Goal: Transaction & Acquisition: Book appointment/travel/reservation

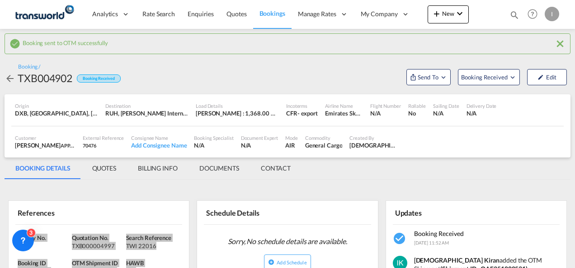
scroll to position [109, 0]
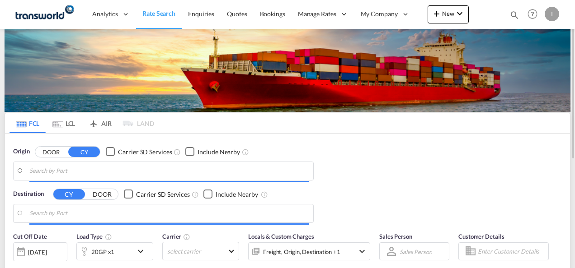
type input "Mundra, INMUN"
type input "[GEOGRAPHIC_DATA], [GEOGRAPHIC_DATA]"
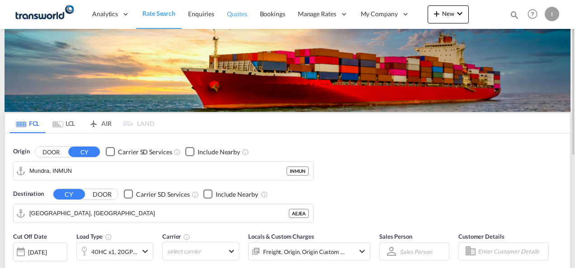
click at [233, 13] on span "Quotes" at bounding box center [237, 14] width 20 height 8
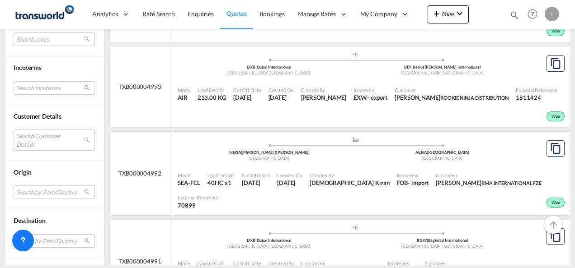
scroll to position [407, 0]
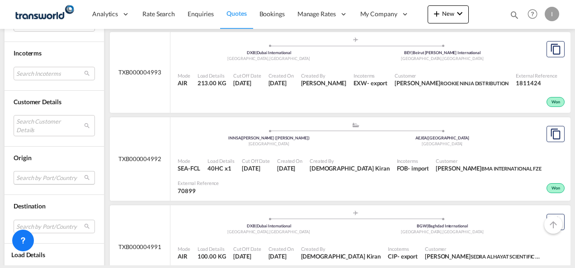
click at [29, 177] on md-select "Search by Port/Country JPNIC nichinan japan AEAMF mussafah united arab emirates…" at bounding box center [54, 178] width 81 height 14
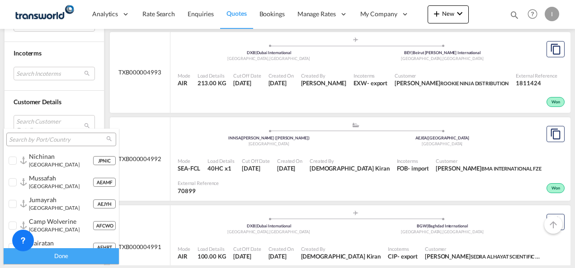
click at [26, 141] on input "search" at bounding box center [57, 140] width 97 height 8
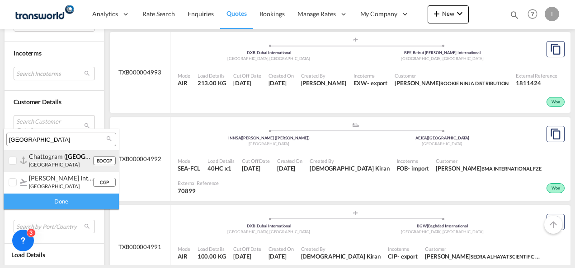
type input "chittagong"
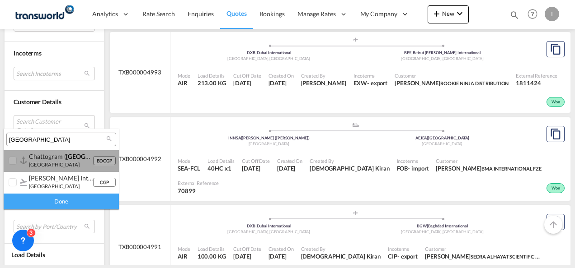
click at [51, 167] on small "bangladesh" at bounding box center [54, 165] width 51 height 6
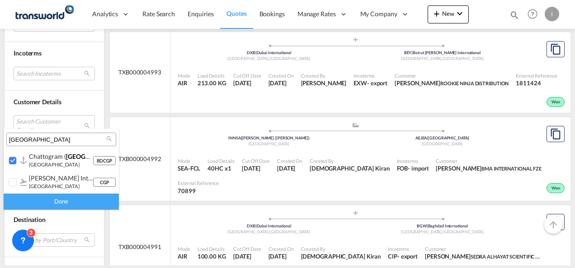
click at [53, 201] on div "Done" at bounding box center [61, 202] width 115 height 16
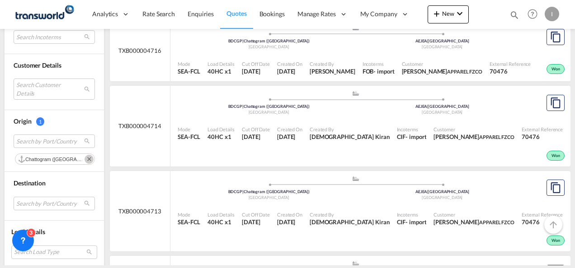
scroll to position [667, 0]
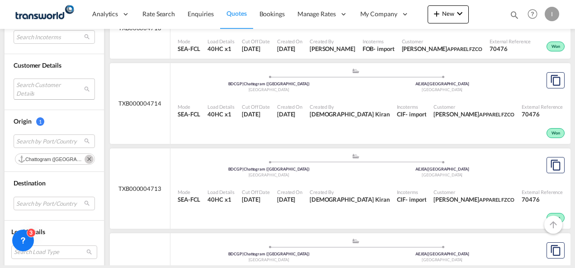
click at [42, 92] on md-select "Search Customer Details user name user hasanain SEDRA hasanainalher@sedragroup.…" at bounding box center [54, 89] width 81 height 21
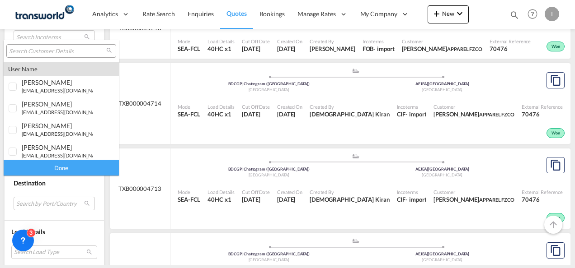
click at [42, 47] on input "search" at bounding box center [57, 51] width 97 height 8
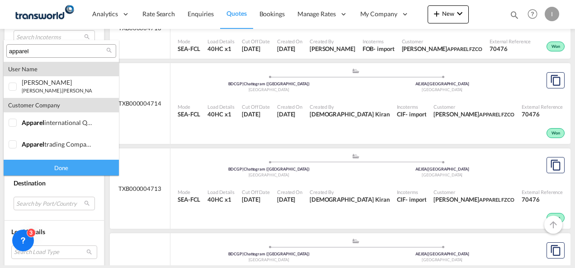
type input "apparel"
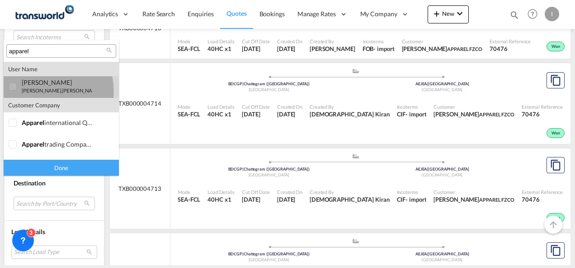
click at [41, 91] on small "ahmed.jameel@ apparel global.com" at bounding box center [93, 91] width 142 height 6
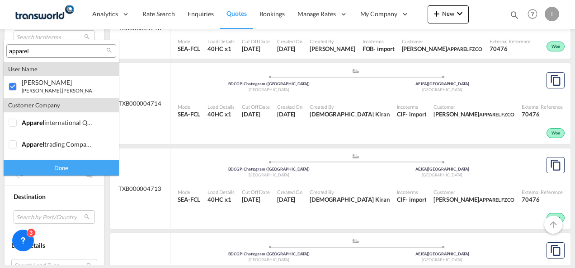
click at [61, 166] on div "Done" at bounding box center [61, 168] width 115 height 16
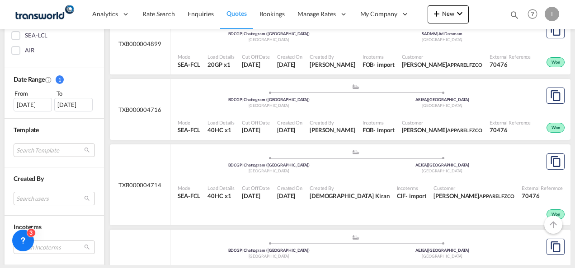
scroll to position [230, 0]
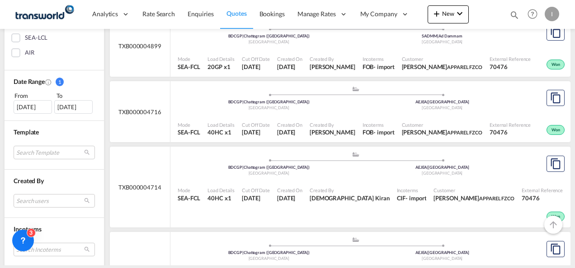
click at [33, 103] on div "07 Sep 2025" at bounding box center [33, 107] width 38 height 14
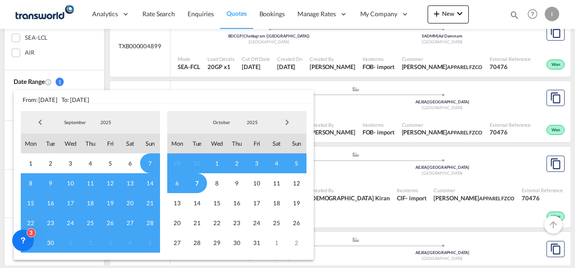
click at [42, 126] on span "Previous Month" at bounding box center [40, 122] width 18 height 18
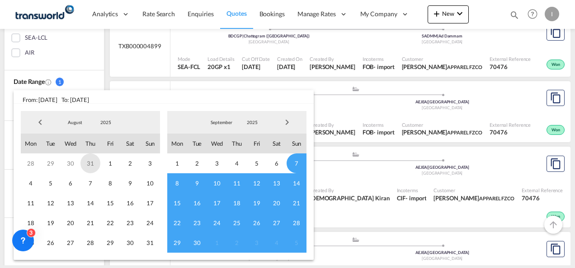
click at [90, 160] on span "31" at bounding box center [90, 164] width 20 height 20
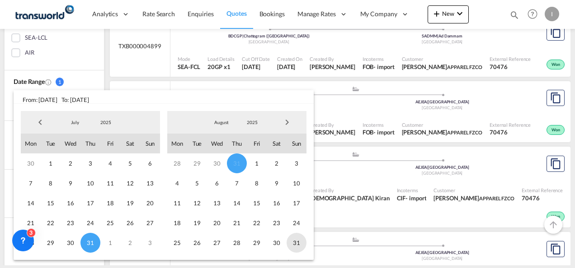
click at [290, 245] on span "31" at bounding box center [296, 243] width 20 height 20
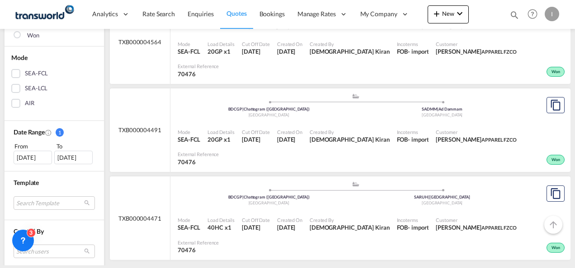
scroll to position [181, 0]
click at [34, 162] on div "31 Jul 2025" at bounding box center [33, 157] width 38 height 14
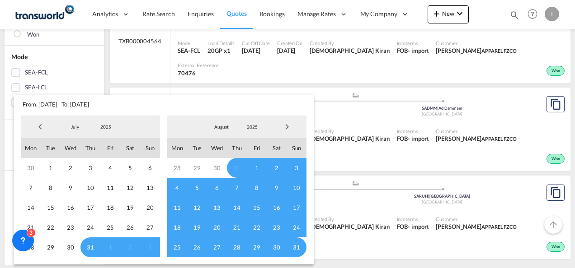
click at [286, 126] on span "Next Month" at bounding box center [287, 127] width 18 height 18
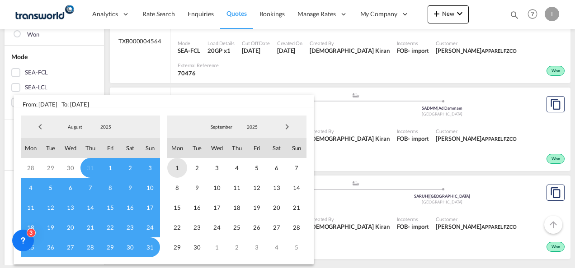
click at [173, 168] on span "1" at bounding box center [177, 168] width 20 height 20
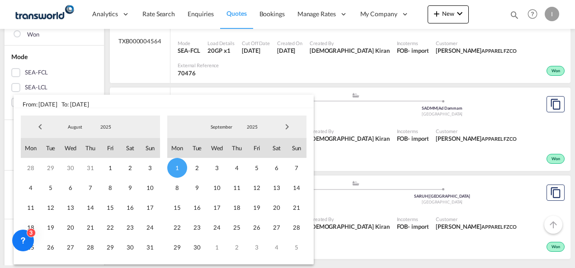
click at [201, 248] on span "30" at bounding box center [197, 248] width 20 height 20
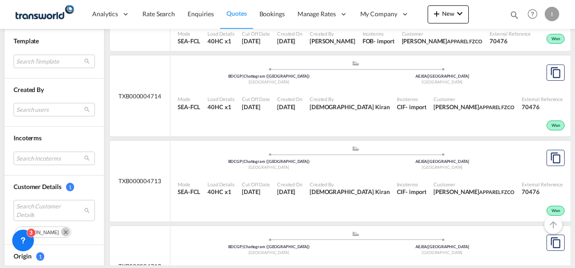
scroll to position [253, 0]
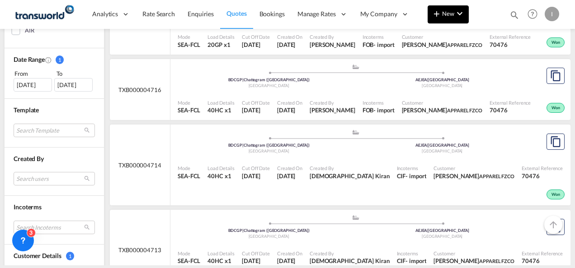
click at [431, 16] on md-icon "icon-plus 400-fg" at bounding box center [436, 13] width 11 height 11
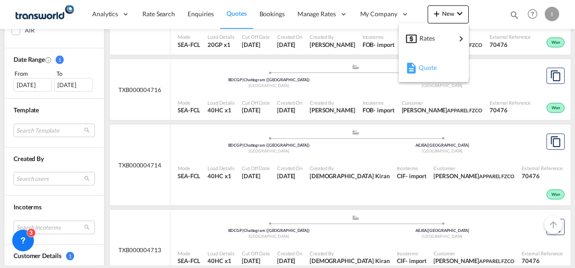
click at [428, 67] on span "Quote" at bounding box center [423, 68] width 10 height 18
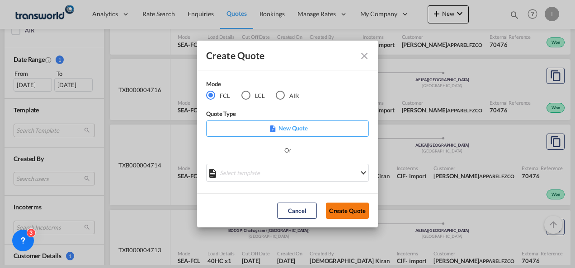
click at [344, 217] on button "Create Quote" at bounding box center [347, 211] width 43 height 16
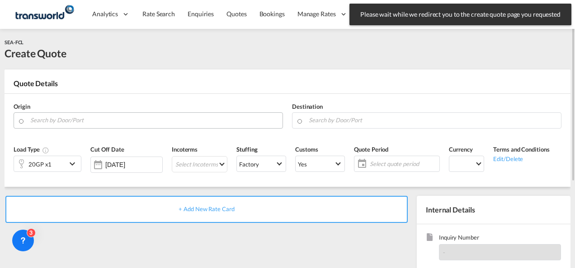
click at [94, 121] on input "Search by Door/Port" at bounding box center [154, 120] width 248 height 16
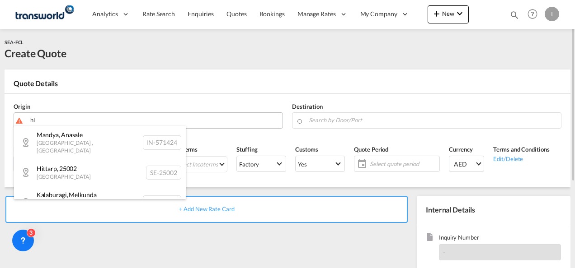
type input "h"
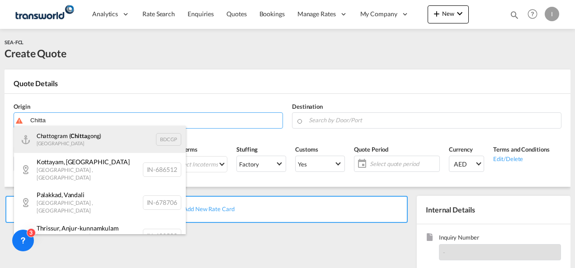
click at [80, 139] on div "Chattogram ( Chitta gong) Bangladesh BDCGP" at bounding box center [100, 139] width 172 height 27
type input "Chattogram (Chittagong), BDCGP"
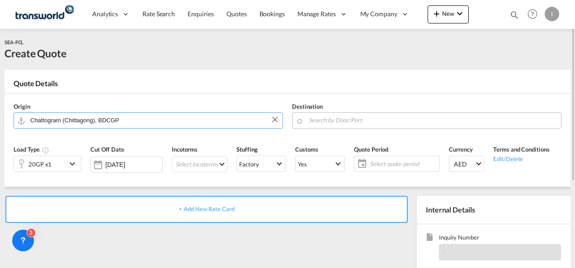
click at [328, 118] on input "Search by Door/Port" at bounding box center [433, 120] width 248 height 16
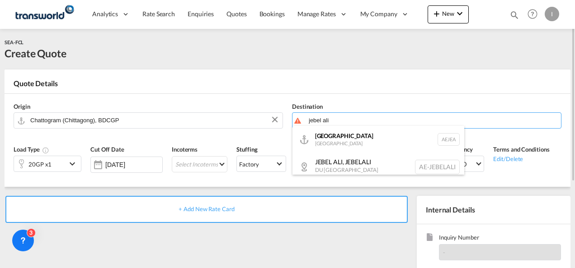
click at [342, 146] on div "Jebel Ali United Arab Emirates AEJEA" at bounding box center [378, 139] width 172 height 27
type input "Jebel Ali, AEJEA"
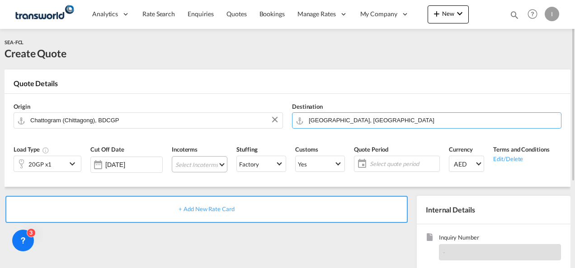
click at [172, 167] on md-select "Select Incoterms EXW - export Ex Works CIF - import Cost,Insurance and Freight …" at bounding box center [200, 164] width 56 height 16
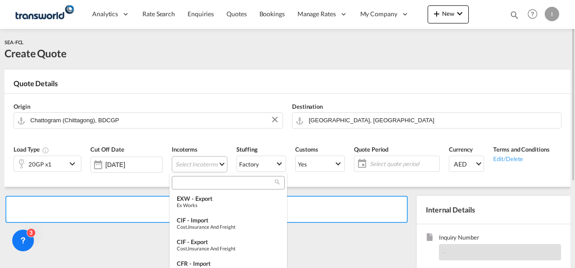
click at [189, 183] on input "search" at bounding box center [224, 183] width 100 height 8
click at [187, 184] on input "DOB" at bounding box center [224, 183] width 100 height 8
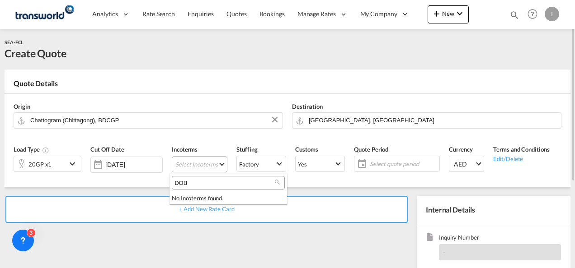
click at [186, 184] on input "DOB" at bounding box center [224, 183] width 100 height 8
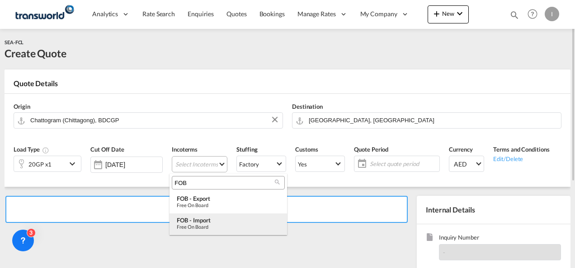
type input "FOB"
click at [202, 217] on div "FOB - import" at bounding box center [228, 220] width 103 height 7
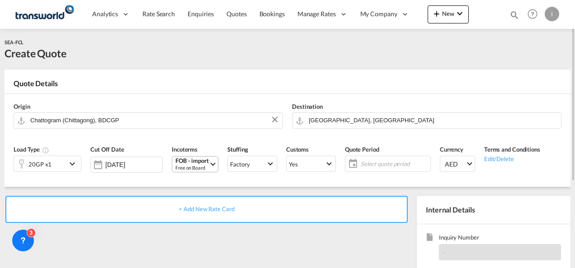
click at [354, 162] on md-icon "icon-calendar" at bounding box center [350, 164] width 11 height 11
click at [380, 162] on span "Select quote period" at bounding box center [393, 164] width 67 height 8
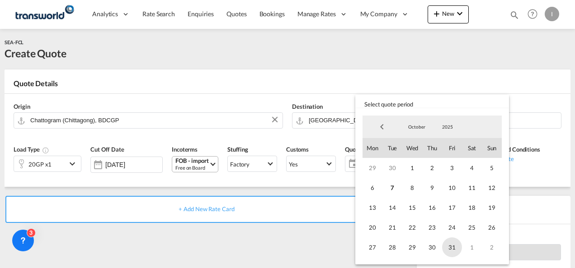
click at [449, 245] on span "31" at bounding box center [452, 248] width 20 height 20
click at [299, 236] on md-backdrop at bounding box center [287, 134] width 575 height 268
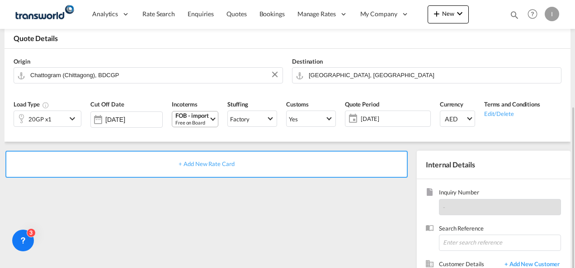
scroll to position [90, 0]
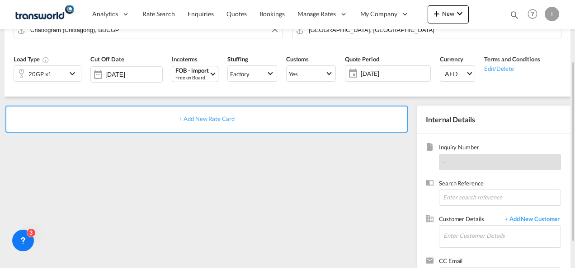
click at [70, 74] on md-icon "icon-chevron-down" at bounding box center [74, 73] width 14 height 11
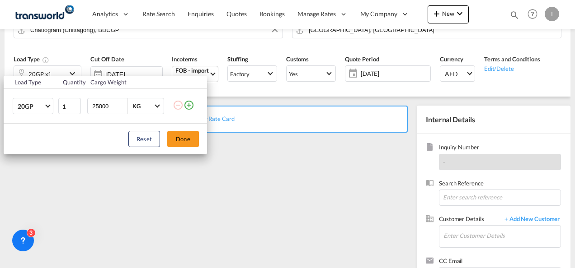
click at [192, 107] on md-icon "icon-plus-circle-outline" at bounding box center [188, 105] width 11 height 11
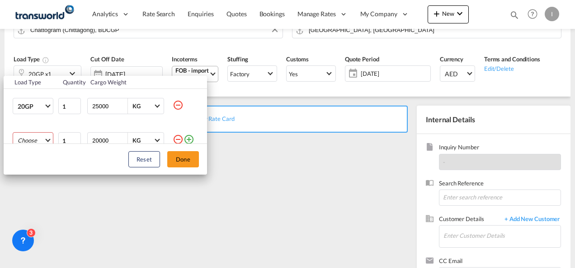
click at [40, 140] on md-select "Choose 20GP 40GP 40HC 45HC 20RE 40RE 40HR 20OT 40OT 20FR 40FR 40NR 20NR 45S 20T…" at bounding box center [33, 140] width 41 height 16
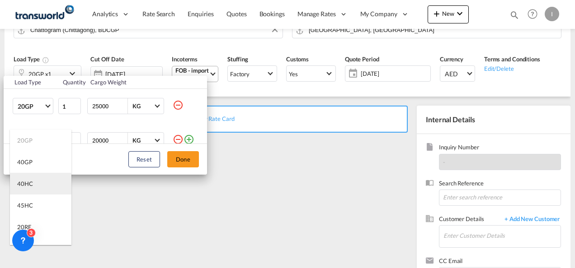
click at [36, 184] on md-option "40HC" at bounding box center [40, 184] width 61 height 22
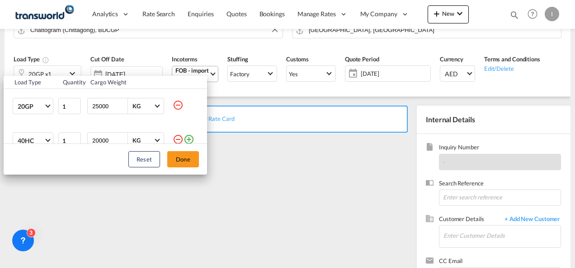
scroll to position [5, 0]
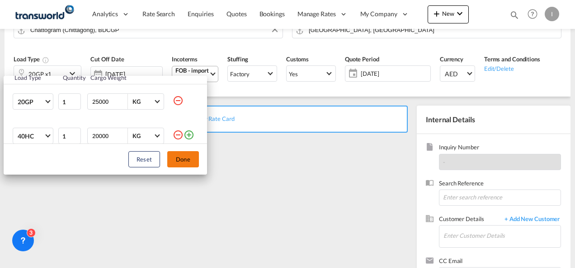
click at [174, 161] on button "Done" at bounding box center [183, 159] width 32 height 16
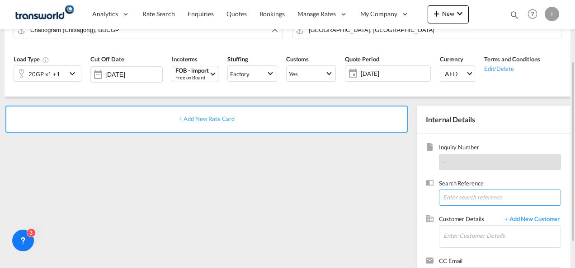
click at [476, 197] on input at bounding box center [500, 198] width 122 height 16
paste input "TWI 22028"
type input "TWI 22028"
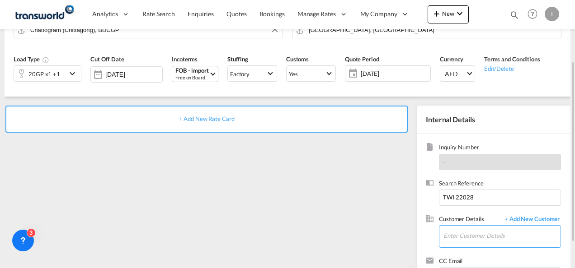
click at [454, 242] on input "Enter Customer Details" at bounding box center [501, 236] width 117 height 20
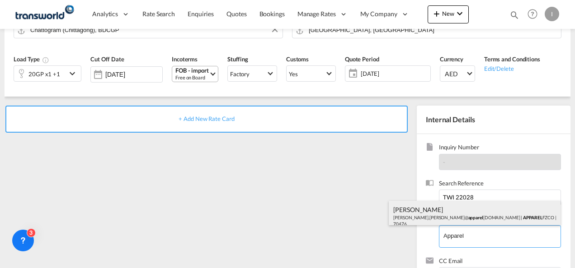
click at [434, 209] on div "Ahmed Jameel Ahmed.Jameel@ apparel global.com | APPAREL FZCO | 70476" at bounding box center [475, 216] width 172 height 31
type input "APPAREL FZCO, Ahmed Jameel, Ahmed.Jameel@apparelglobal.com"
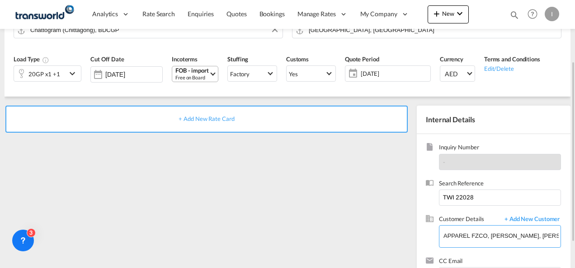
scroll to position [0, 0]
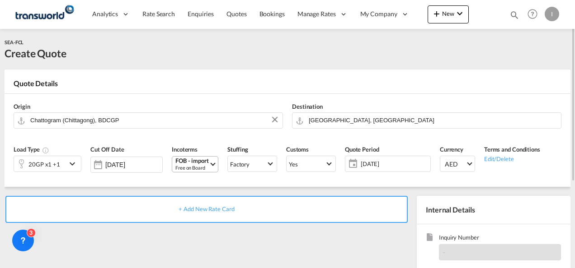
click at [200, 210] on span "+ Add New Rate Card" at bounding box center [206, 209] width 56 height 7
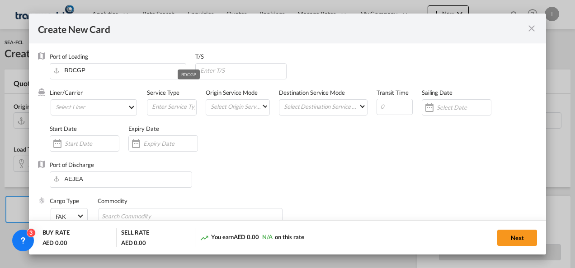
type input "Basic Ocean Freight"
select select "per equipment"
click at [99, 108] on md-select "Select Liner 2HM LOGISTICS D.O.O. / TDWC-CAPODISTRI 2HM LOGISTICS D.O.O. / TDWC…" at bounding box center [94, 107] width 87 height 16
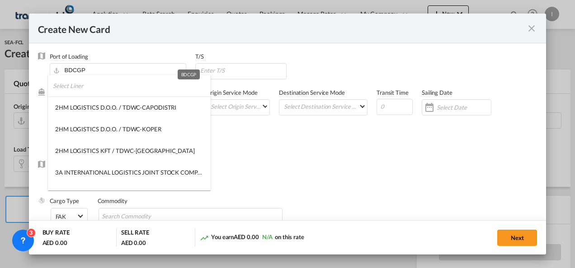
click at [99, 89] on input "search" at bounding box center [132, 86] width 158 height 22
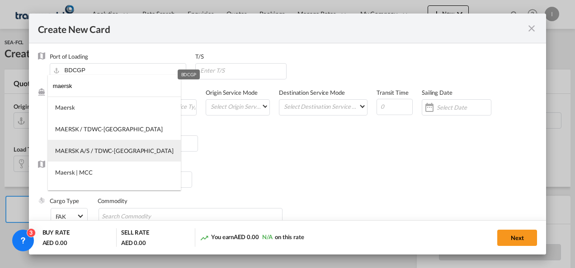
type input "maersk"
click at [103, 145] on md-option "MAERSK A/S / TDWC-DUBAI" at bounding box center [114, 151] width 133 height 22
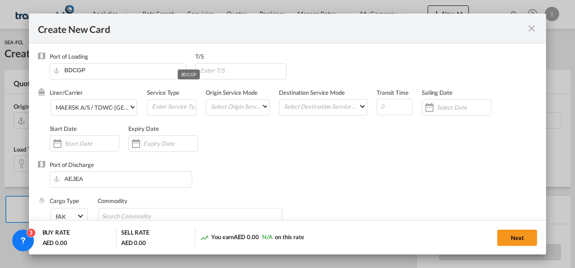
click at [310, 145] on div "Liner/Carrier MAERSK A/S / TDWC-DUBAI Service Type Origin Service Mode Select O…" at bounding box center [293, 125] width 487 height 72
click at [165, 141] on input "Create New CardPort ..." at bounding box center [170, 143] width 54 height 7
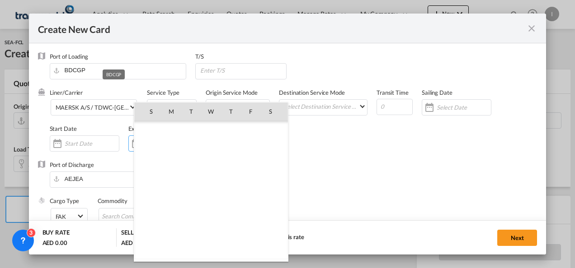
scroll to position [209378, 0]
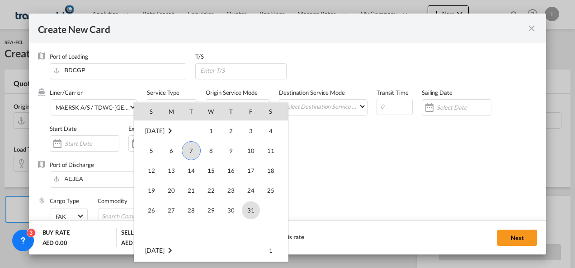
click at [245, 211] on span "31" at bounding box center [251, 210] width 18 height 18
type input "31 Oct 2025"
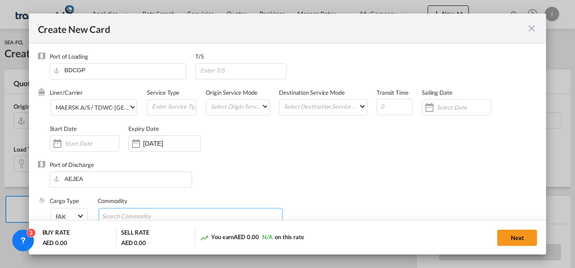
click at [125, 210] on input "Chips input." at bounding box center [143, 217] width 83 height 14
type input "General Cargo"
click at [305, 157] on div "Liner/Carrier MAERSK A/S / TDWC-DUBAI Service Type Origin Service Mode Select O…" at bounding box center [293, 125] width 487 height 72
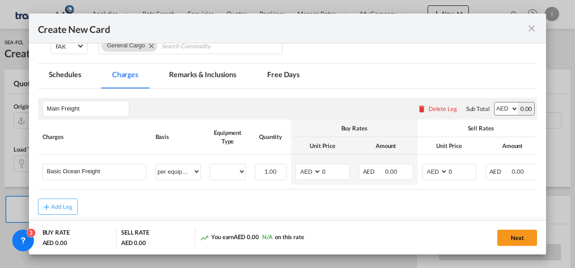
scroll to position [181, 0]
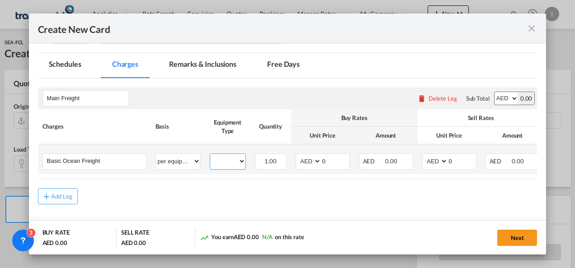
click at [226, 160] on select "20GP 40HC" at bounding box center [227, 161] width 35 height 12
click at [210, 155] on select "20GP 40HC" at bounding box center [227, 161] width 35 height 12
click at [229, 163] on select "20GP 40HC" at bounding box center [227, 161] width 35 height 12
select select "20GP"
click at [210, 155] on select "20GP 40HC" at bounding box center [227, 161] width 35 height 12
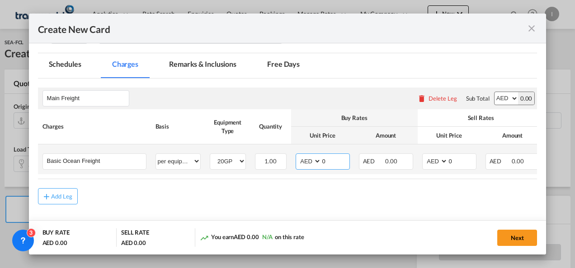
click at [307, 164] on select "AED AFN ALL AMD ANG AOA ARS AUD AWG AZN BAM BBD BDT BGN BHD BIF BMD BND BOB BRL…" at bounding box center [308, 161] width 23 height 12
select select "string:USD"
click at [297, 155] on select "AED AFN ALL AMD ANG AOA ARS AUD AWG AZN BAM BBD BDT BGN BHD BIF BMD BND BOB BRL…" at bounding box center [308, 161] width 23 height 12
drag, startPoint x: 330, startPoint y: 159, endPoint x: 307, endPoint y: 161, distance: 23.1
click at [307, 161] on md-input-container "AED AFN ALL AMD ANG AOA ARS AUD AWG AZN BAM BBD BDT BGN BHD BIF BMD BND BOB BRL…" at bounding box center [322, 162] width 54 height 16
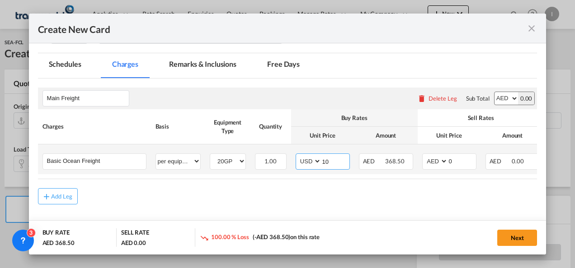
type input "1"
type input "950"
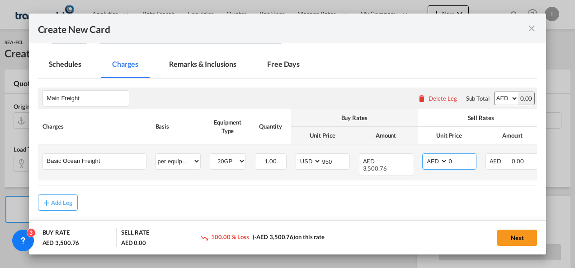
click at [431, 159] on select "AED AFN ALL AMD ANG AOA ARS AUD AWG AZN BAM BBD BDT BGN BHD BIF BMD BND BOB BRL…" at bounding box center [435, 161] width 23 height 12
select select "string:USD"
click at [424, 155] on select "AED AFN ALL AMD ANG AOA ARS AUD AWG AZN BAM BBD BDT BGN BHD BIF BMD BND BOB BRL…" at bounding box center [435, 161] width 23 height 12
drag, startPoint x: 454, startPoint y: 161, endPoint x: 428, endPoint y: 163, distance: 25.4
click at [428, 163] on md-input-container "AED AFN ALL AMD ANG AOA ARS AUD AWG AZN BAM BBD BDT BGN BHD BIF BMD BND BOB BRL…" at bounding box center [449, 162] width 54 height 16
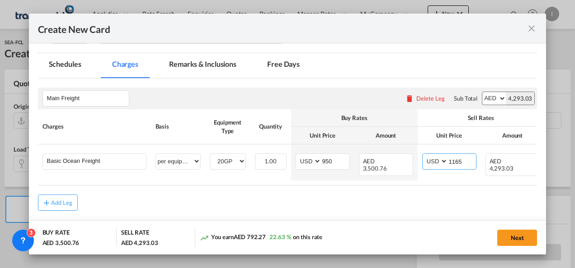
type input "1165"
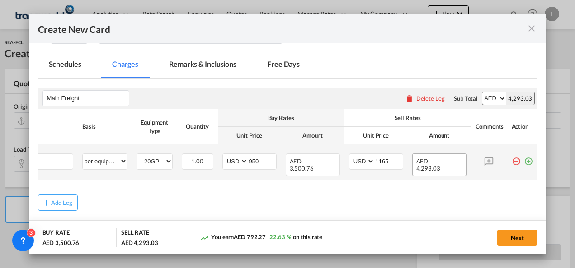
drag, startPoint x: 518, startPoint y: 160, endPoint x: 504, endPoint y: 161, distance: 13.6
click at [524, 160] on md-icon "icon-plus-circle-outline green-400-fg" at bounding box center [528, 158] width 9 height 9
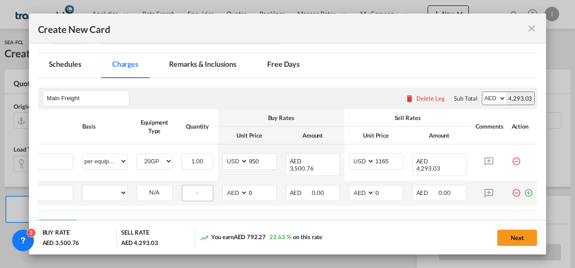
scroll to position [0, 9]
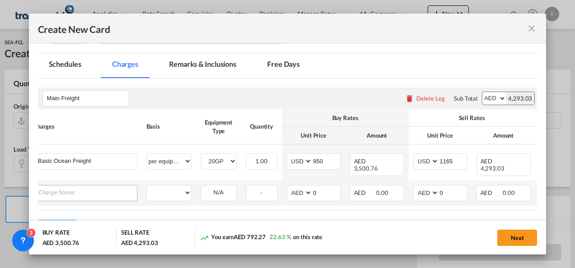
click at [104, 187] on input "Charge Name" at bounding box center [87, 193] width 99 height 14
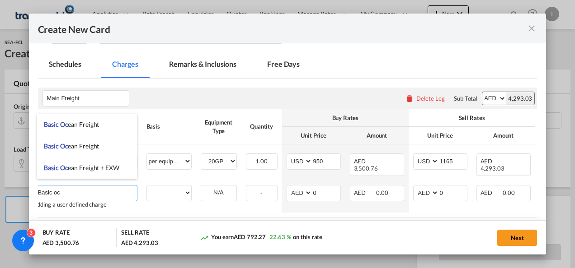
click at [85, 125] on span "Basic Oc ean Freight" at bounding box center [71, 125] width 55 height 8
type input "Basic Ocean Freight"
select select "per equipment"
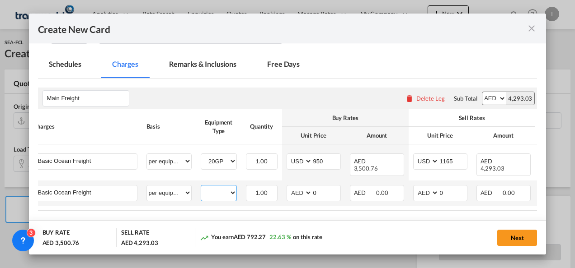
click at [205, 187] on select "20GP 40HC" at bounding box center [218, 193] width 35 height 12
select select "40HC"
click at [201, 187] on select "20GP 40HC" at bounding box center [218, 193] width 35 height 12
click at [295, 187] on select "AED AFN ALL AMD ANG AOA ARS AUD AWG AZN BAM BBD BDT BGN BHD BIF BMD BND BOB BRL…" at bounding box center [299, 193] width 23 height 12
select select "string:USD"
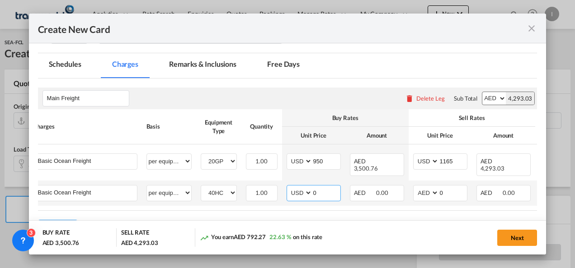
click at [288, 187] on select "AED AFN ALL AMD ANG AOA ARS AUD AWG AZN BAM BBD BDT BGN BHD BIF BMD BND BOB BRL…" at bounding box center [299, 193] width 23 height 12
drag, startPoint x: 320, startPoint y: 184, endPoint x: 302, endPoint y: 185, distance: 17.6
click at [302, 185] on md-input-container "AED AFN ALL AMD ANG AOA ARS AUD AWG AZN BAM BBD BDT BGN BHD BIF BMD BND BOB BRL…" at bounding box center [313, 193] width 54 height 16
type input "1800"
drag, startPoint x: 442, startPoint y: 182, endPoint x: 434, endPoint y: 185, distance: 8.9
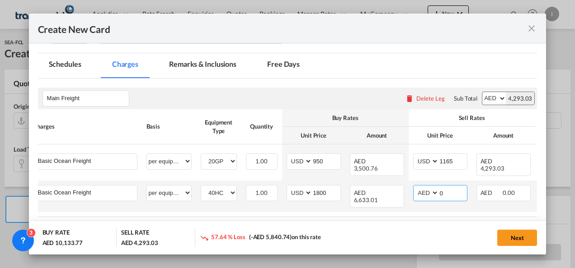
click at [434, 185] on md-input-container "AED AFN ALL AMD ANG AOA ARS AUD AWG AZN BAM BBD BDT BGN BHD BIF BMD BND BOB BRL…" at bounding box center [440, 193] width 54 height 16
click at [449, 188] on input "1965" at bounding box center [453, 193] width 28 height 14
type input "1975"
click at [420, 187] on select "AED AFN ALL AMD ANG AOA ARS AUD AWG AZN BAM BBD BDT BGN BHD BIF BMD BND BOB BRL…" at bounding box center [426, 193] width 23 height 12
select select "string:USD"
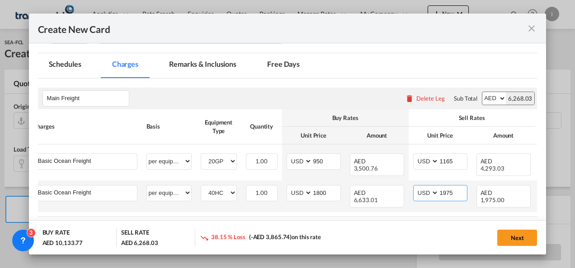
click at [415, 187] on select "AED AFN ALL AMD ANG AOA ARS AUD AWG AZN BAM BBD BDT BGN BHD BIF BMD BND BOB BRL…" at bounding box center [426, 193] width 23 height 12
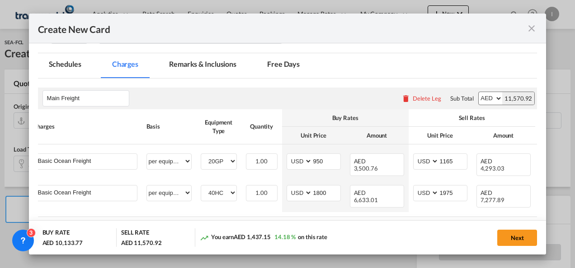
click at [377, 221] on md-dialog-actions "BUY RATE AED 10,133.77 SELL RATE AED 11,570.92 You earn AED 1,437.15 14.18 % on…" at bounding box center [287, 237] width 517 height 34
click at [506, 235] on button "Next" at bounding box center [517, 238] width 40 height 16
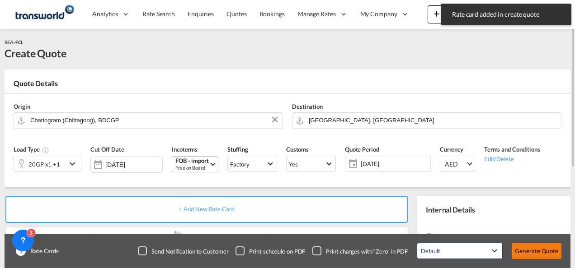
click at [526, 253] on button "Generate Quote" at bounding box center [536, 251] width 50 height 16
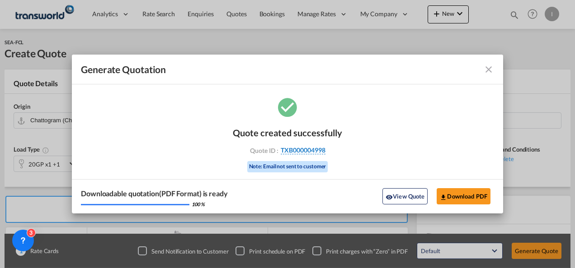
click at [290, 150] on span "TXB000004998" at bounding box center [303, 150] width 45 height 8
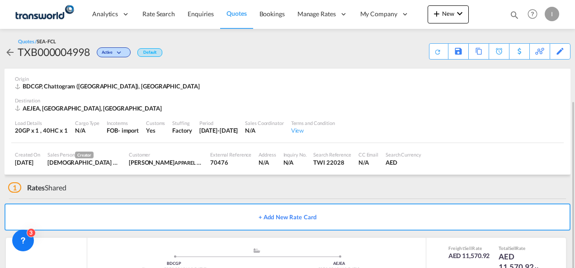
scroll to position [55, 0]
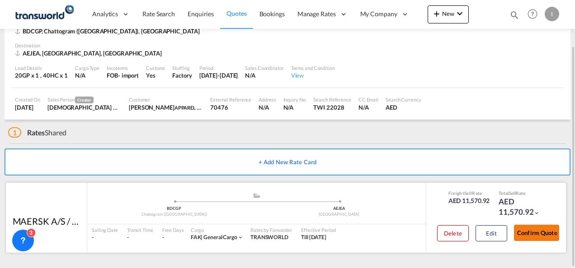
click at [535, 225] on button "Confirm Quote" at bounding box center [536, 233] width 45 height 16
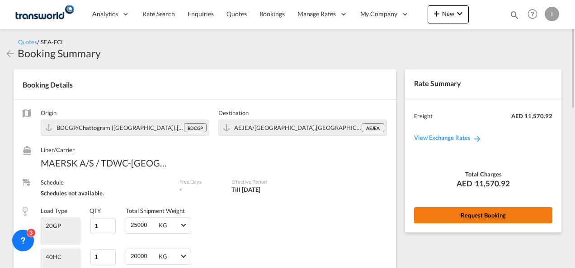
click at [481, 221] on button "Request Booking" at bounding box center [483, 215] width 138 height 16
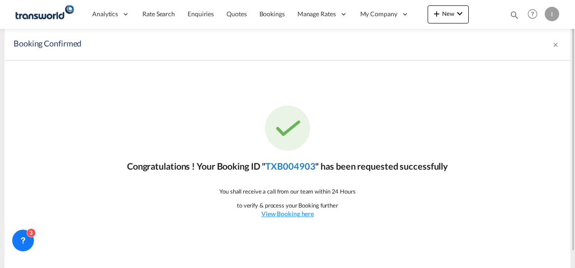
click at [273, 165] on link "TXB004903" at bounding box center [290, 166] width 50 height 11
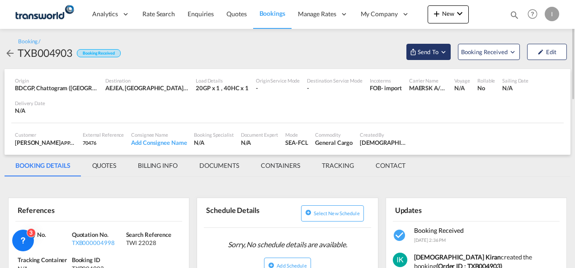
click at [431, 48] on span "Send To" at bounding box center [428, 51] width 23 height 9
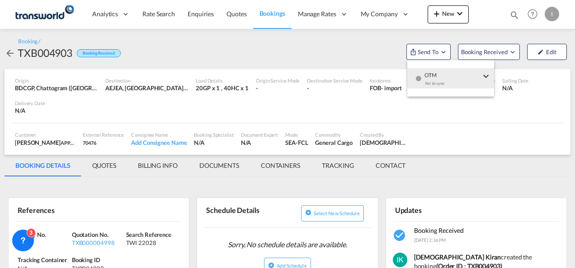
click at [435, 78] on div "Yet to sync" at bounding box center [452, 85] width 56 height 19
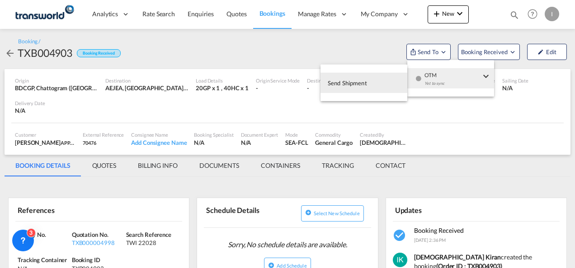
click at [369, 79] on button "Send Shipment" at bounding box center [363, 83] width 87 height 20
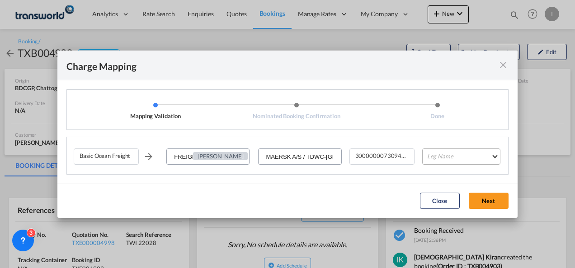
click at [433, 154] on md-select "Leg Name HANDLING ORIGIN VESSEL HANDLING DESTINATION OTHERS TL PICK UP CUSTOMS …" at bounding box center [461, 157] width 78 height 16
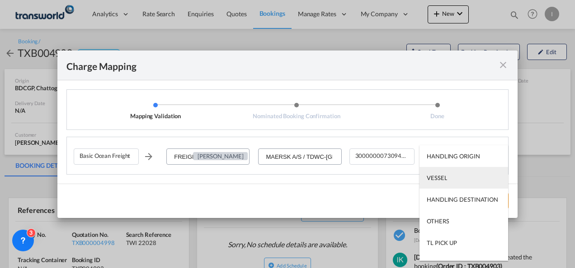
click at [435, 180] on div "VESSEL" at bounding box center [436, 178] width 20 height 8
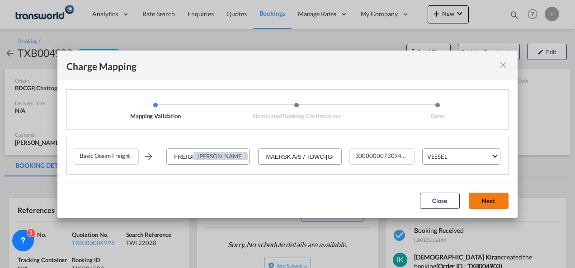
click at [486, 200] on button "Next" at bounding box center [488, 201] width 40 height 16
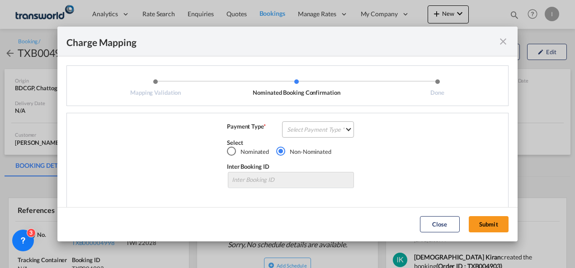
click at [338, 132] on md-select "Select Payment Type COLLECT PREPAID" at bounding box center [318, 130] width 72 height 16
click at [306, 132] on div "COLLECT" at bounding box center [297, 130] width 26 height 8
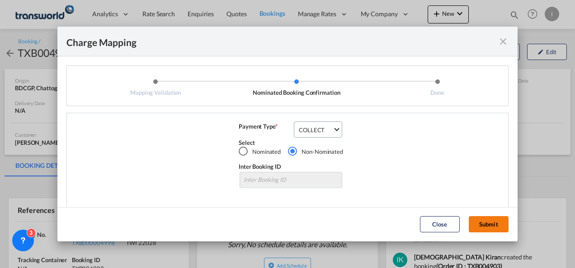
click at [476, 224] on button "Submit" at bounding box center [488, 224] width 40 height 16
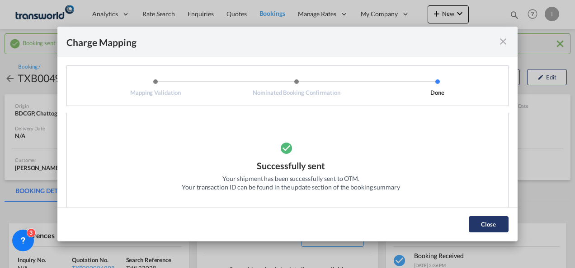
click at [484, 225] on button "Close" at bounding box center [488, 224] width 40 height 16
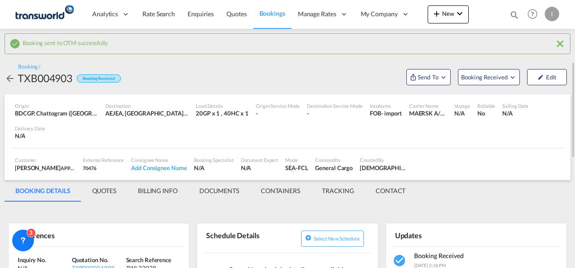
scroll to position [90, 0]
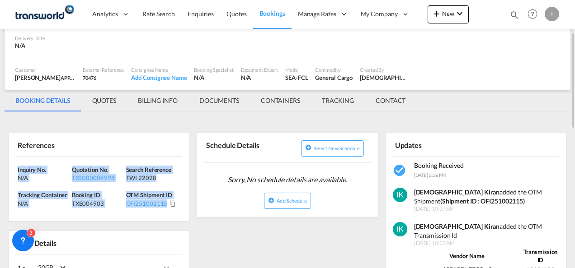
drag, startPoint x: 174, startPoint y: 207, endPoint x: 8, endPoint y: 170, distance: 170.9
copy div "Inquiry No. N/A Quotation No. TXB000004998 Search Reference TWI 22028 Tracking …"
